Goal: Transaction & Acquisition: Book appointment/travel/reservation

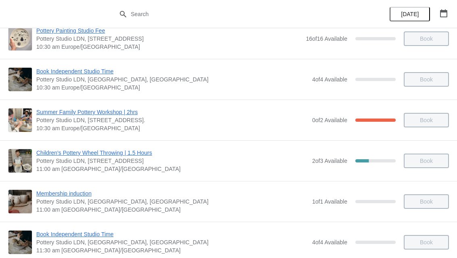
scroll to position [5, 0]
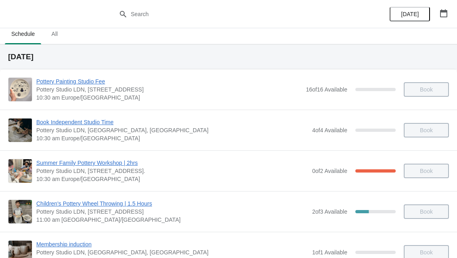
click at [65, 35] on span "All" at bounding box center [54, 34] width 20 height 15
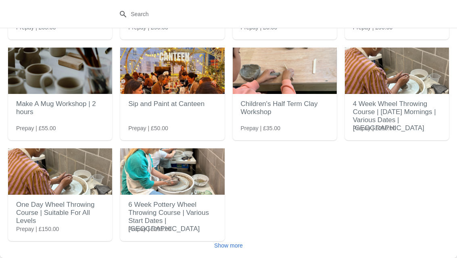
scroll to position [111, 0]
click at [237, 243] on span "Show more" at bounding box center [228, 246] width 29 height 6
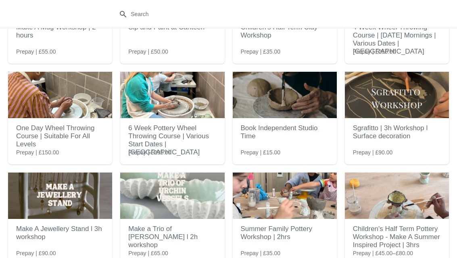
scroll to position [190, 0]
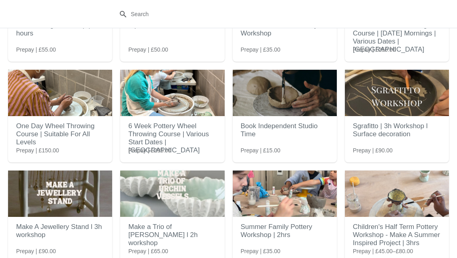
click at [297, 142] on h2 "Book Independent Studio Time" at bounding box center [285, 130] width 88 height 24
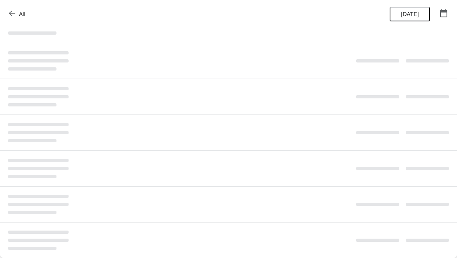
scroll to position [0, 0]
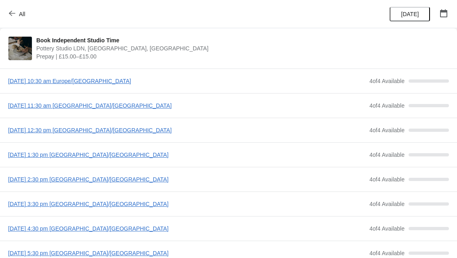
click at [111, 206] on span "[DATE] 3:30 pm [GEOGRAPHIC_DATA]/[GEOGRAPHIC_DATA]" at bounding box center [187, 204] width 358 height 8
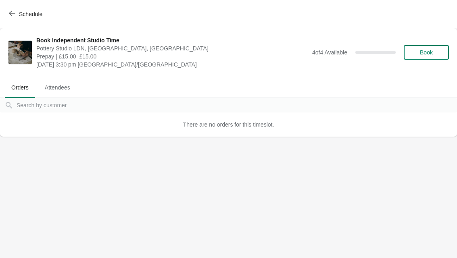
click at [430, 48] on button "Book" at bounding box center [426, 52] width 45 height 15
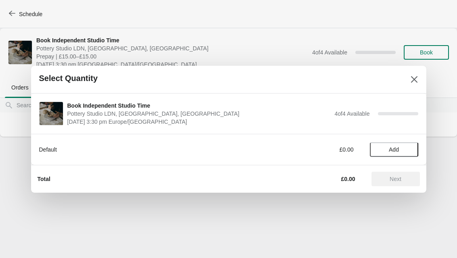
click at [396, 148] on span "Add" at bounding box center [394, 150] width 10 height 6
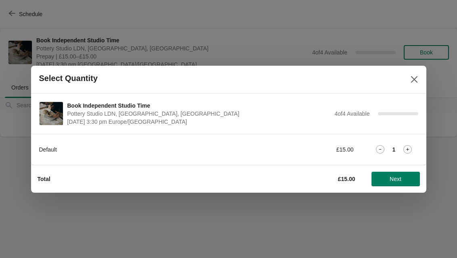
click at [401, 179] on span "Next" at bounding box center [396, 179] width 12 height 6
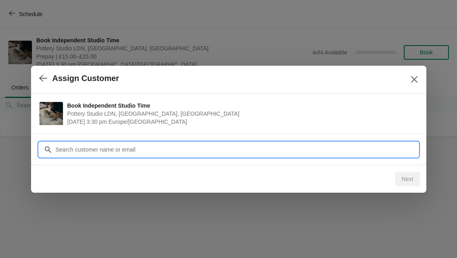
click at [378, 150] on input "Customer" at bounding box center [236, 149] width 363 height 15
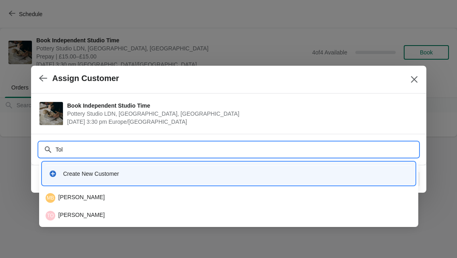
type input "Tolu"
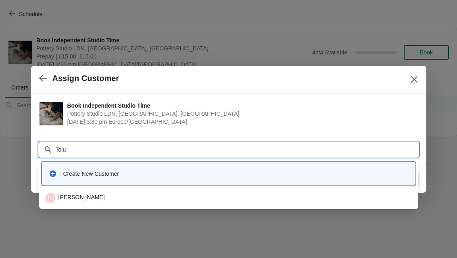
click at [322, 194] on div "TO Tolu Ogunsakin" at bounding box center [229, 198] width 366 height 10
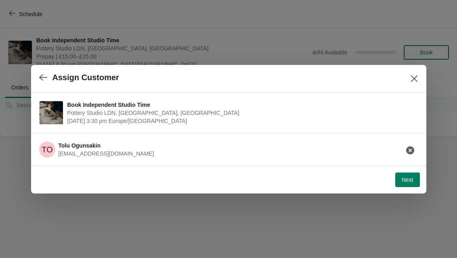
click at [405, 180] on span "Next" at bounding box center [408, 180] width 12 height 6
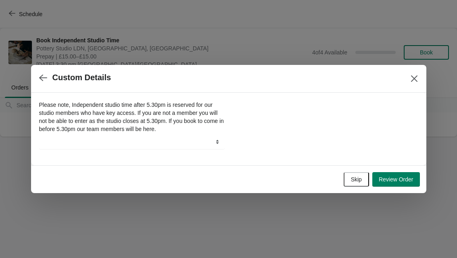
click at [351, 178] on span "Skip" at bounding box center [356, 179] width 11 height 6
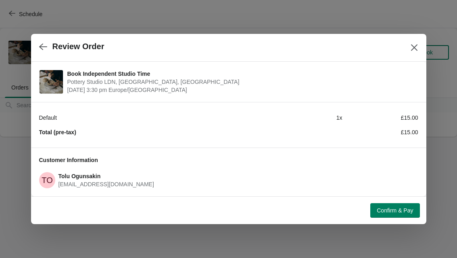
click at [402, 206] on button "Confirm & Pay" at bounding box center [395, 210] width 49 height 15
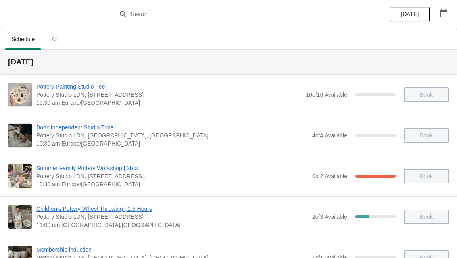
click at [52, 44] on span "All" at bounding box center [54, 39] width 20 height 15
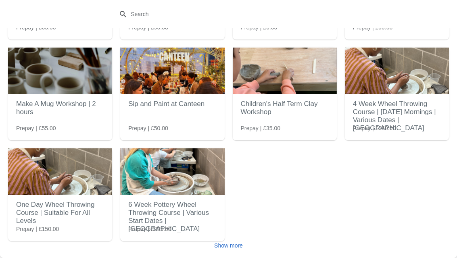
scroll to position [111, 0]
click at [236, 240] on button "Show more" at bounding box center [228, 246] width 35 height 15
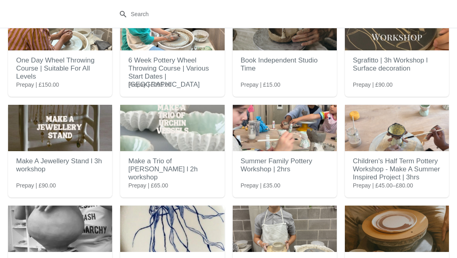
scroll to position [258, 0]
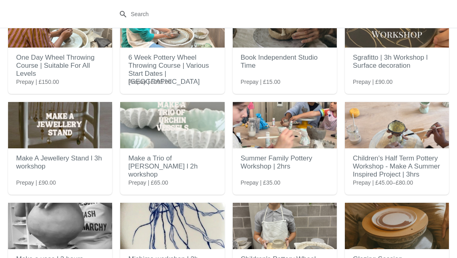
click at [304, 64] on h2 "Book Independent Studio Time" at bounding box center [285, 62] width 88 height 24
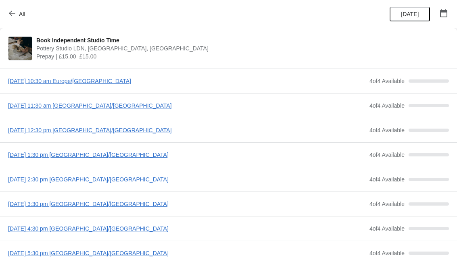
click at [110, 207] on span "[DATE] 3:30 pm [GEOGRAPHIC_DATA]/[GEOGRAPHIC_DATA]" at bounding box center [187, 204] width 358 height 8
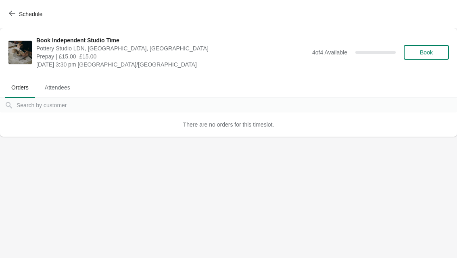
click at [438, 53] on span "Book" at bounding box center [426, 52] width 31 height 6
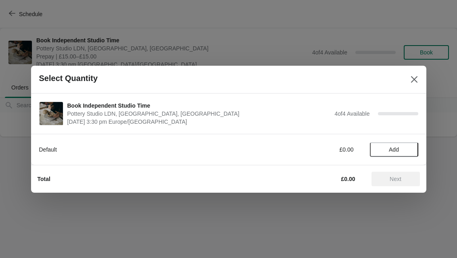
click at [396, 151] on span "Add" at bounding box center [394, 150] width 10 height 6
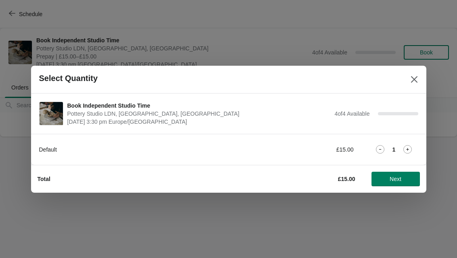
click at [398, 180] on span "Next" at bounding box center [396, 179] width 12 height 6
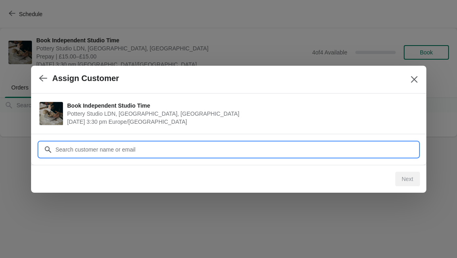
click at [388, 150] on input "Customer" at bounding box center [236, 149] width 363 height 15
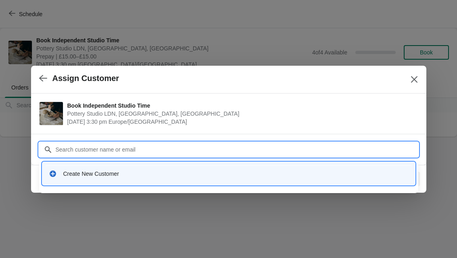
click at [41, 86] on button "button" at bounding box center [43, 79] width 15 height 16
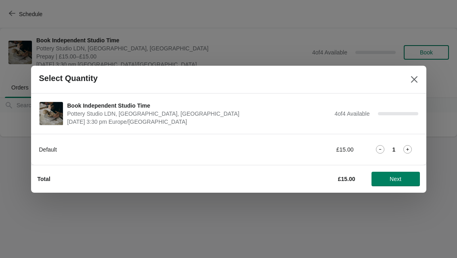
click at [406, 151] on icon at bounding box center [408, 149] width 8 height 8
click at [402, 184] on button "Next" at bounding box center [396, 179] width 48 height 15
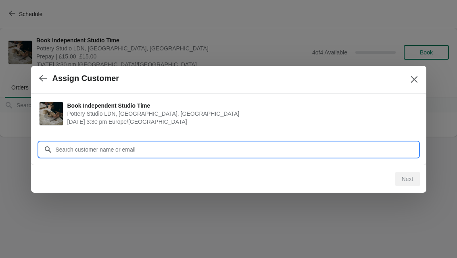
click at [384, 150] on input "Customer" at bounding box center [236, 149] width 363 height 15
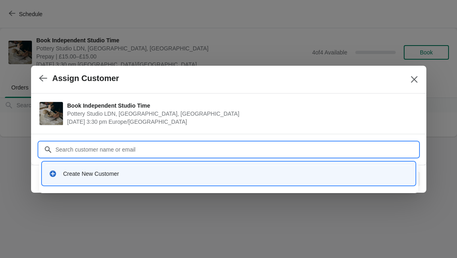
click at [322, 182] on div "Create New Customer" at bounding box center [229, 173] width 366 height 17
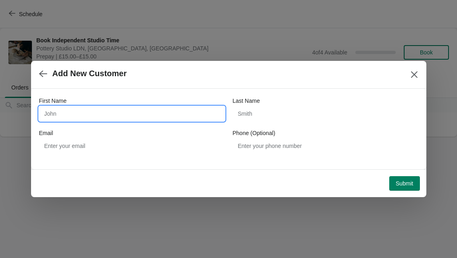
click at [182, 113] on input "First Name" at bounding box center [132, 114] width 186 height 15
click at [44, 74] on icon "button" at bounding box center [43, 74] width 8 height 8
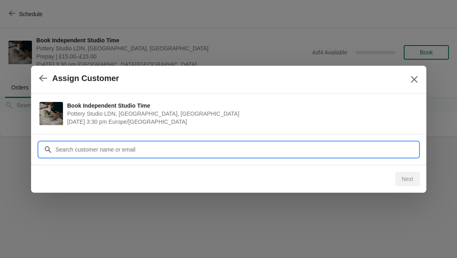
click at [115, 151] on input "Customer" at bounding box center [236, 149] width 363 height 15
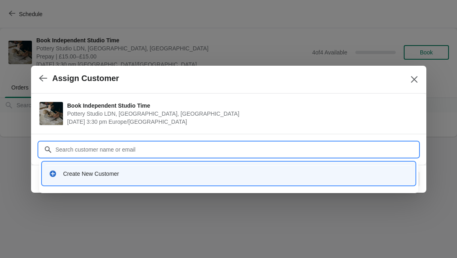
type input "Y"
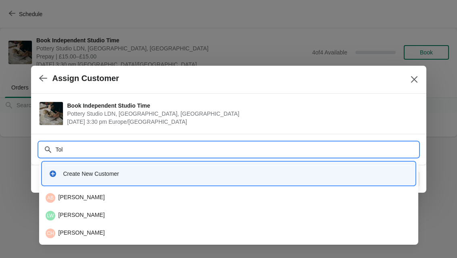
type input "Tolu"
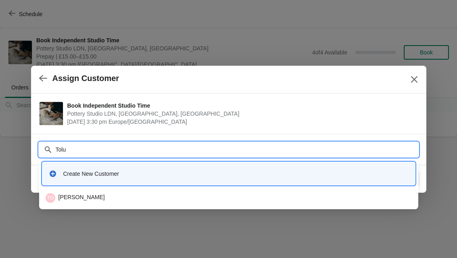
click at [164, 193] on div "TO Tolu Ogunsakin" at bounding box center [228, 198] width 373 height 16
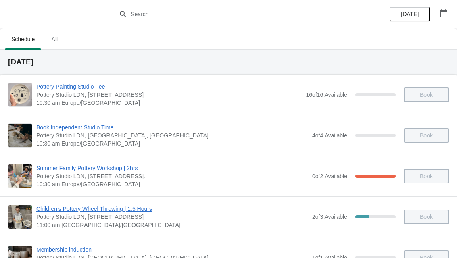
click at [59, 39] on span "All" at bounding box center [54, 39] width 20 height 15
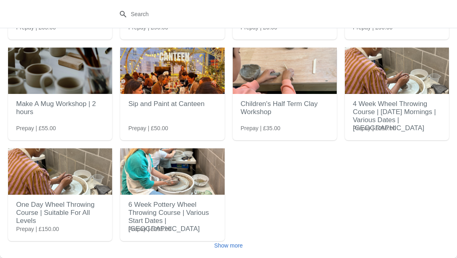
scroll to position [111, 0]
click at [233, 247] on span "Show more" at bounding box center [228, 246] width 29 height 6
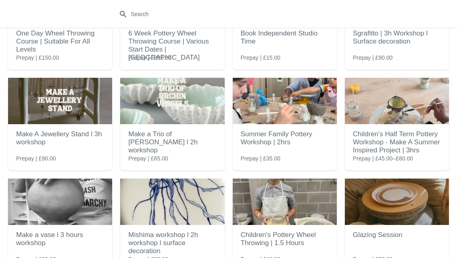
scroll to position [254, 0]
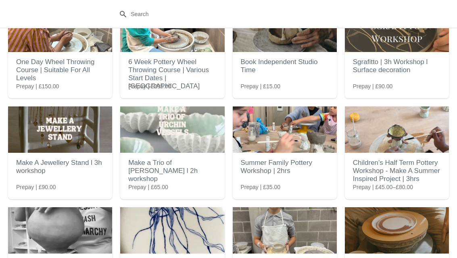
click at [301, 72] on h2 "Book Independent Studio Time" at bounding box center [285, 66] width 88 height 24
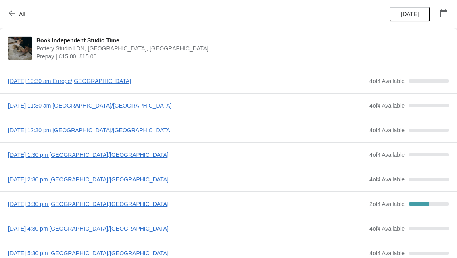
click at [397, 203] on span "2 of 4 Available" at bounding box center [387, 204] width 35 height 6
click at [134, 205] on span "[DATE] 3:30 pm [GEOGRAPHIC_DATA]/[GEOGRAPHIC_DATA]" at bounding box center [187, 204] width 358 height 8
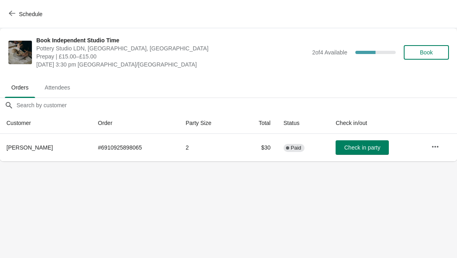
click at [427, 59] on button "Book" at bounding box center [426, 52] width 45 height 15
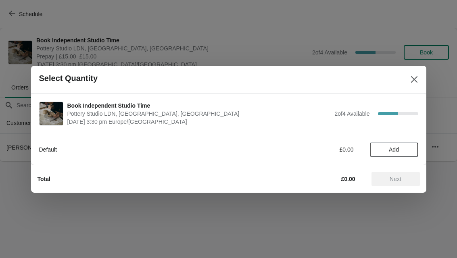
click at [401, 149] on span "Add" at bounding box center [394, 150] width 34 height 6
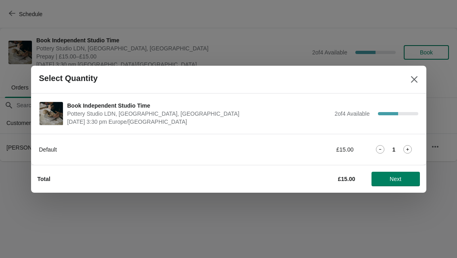
click at [408, 151] on icon at bounding box center [408, 149] width 8 height 8
click at [401, 181] on span "Next" at bounding box center [396, 179] width 12 height 6
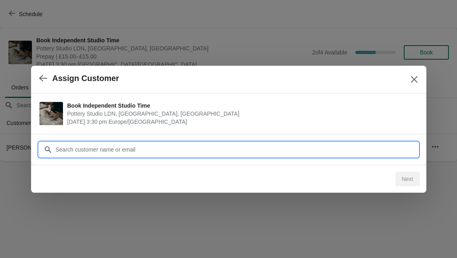
click at [392, 148] on input "Customer" at bounding box center [236, 149] width 363 height 15
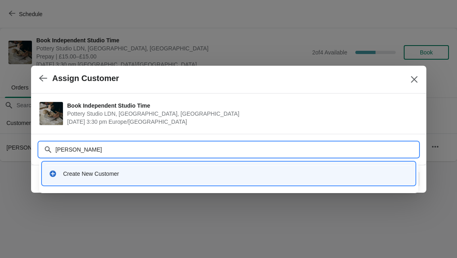
type input "[PERSON_NAME]"
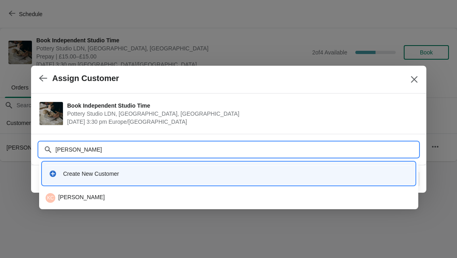
click at [259, 191] on div "KC [PERSON_NAME]" at bounding box center [228, 198] width 373 height 16
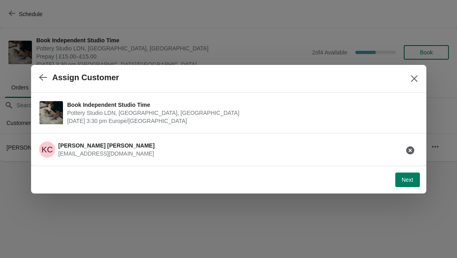
click at [411, 181] on span "Next" at bounding box center [408, 180] width 12 height 6
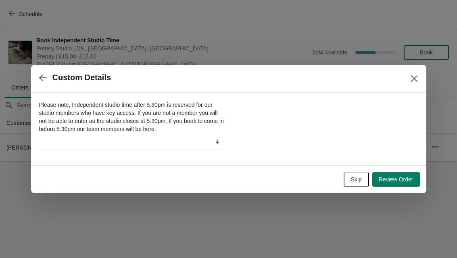
click at [351, 176] on span "Skip" at bounding box center [356, 179] width 11 height 6
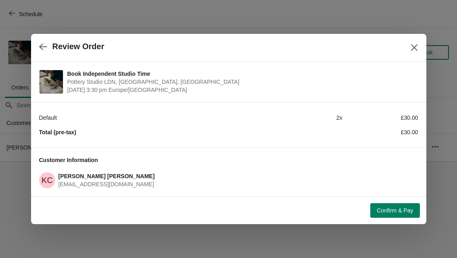
click at [399, 214] on span "Confirm & Pay" at bounding box center [395, 210] width 36 height 6
